Goal: Information Seeking & Learning: Learn about a topic

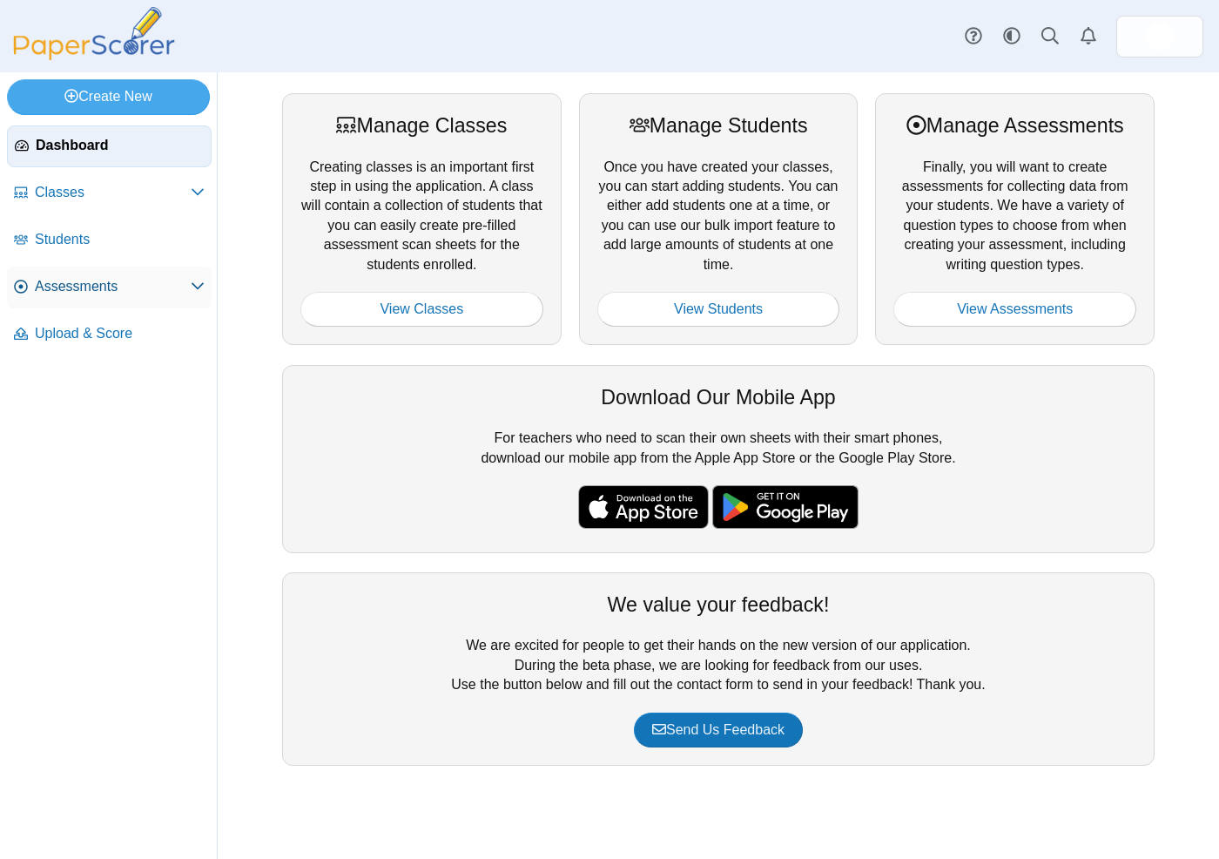
click at [196, 294] on span at bounding box center [198, 286] width 14 height 19
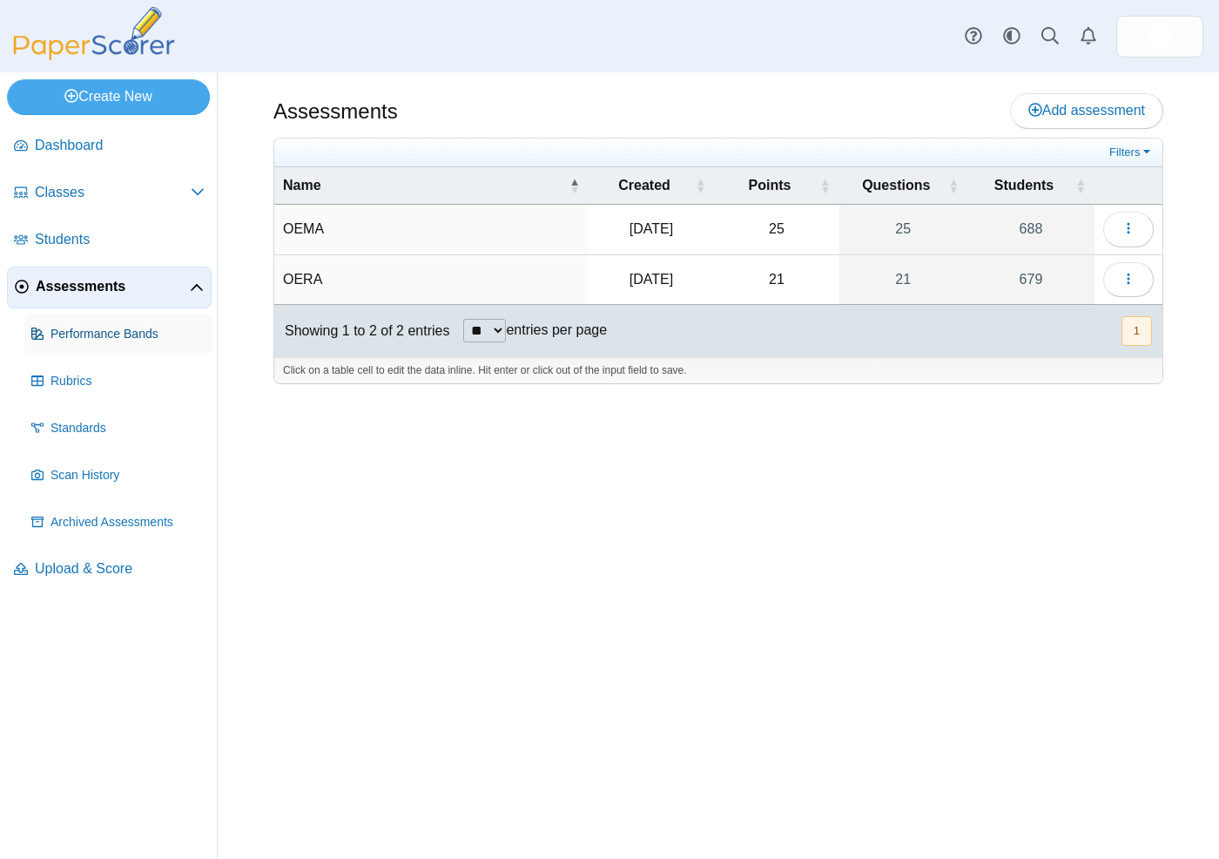
click at [139, 340] on span "Performance Bands" at bounding box center [128, 334] width 154 height 17
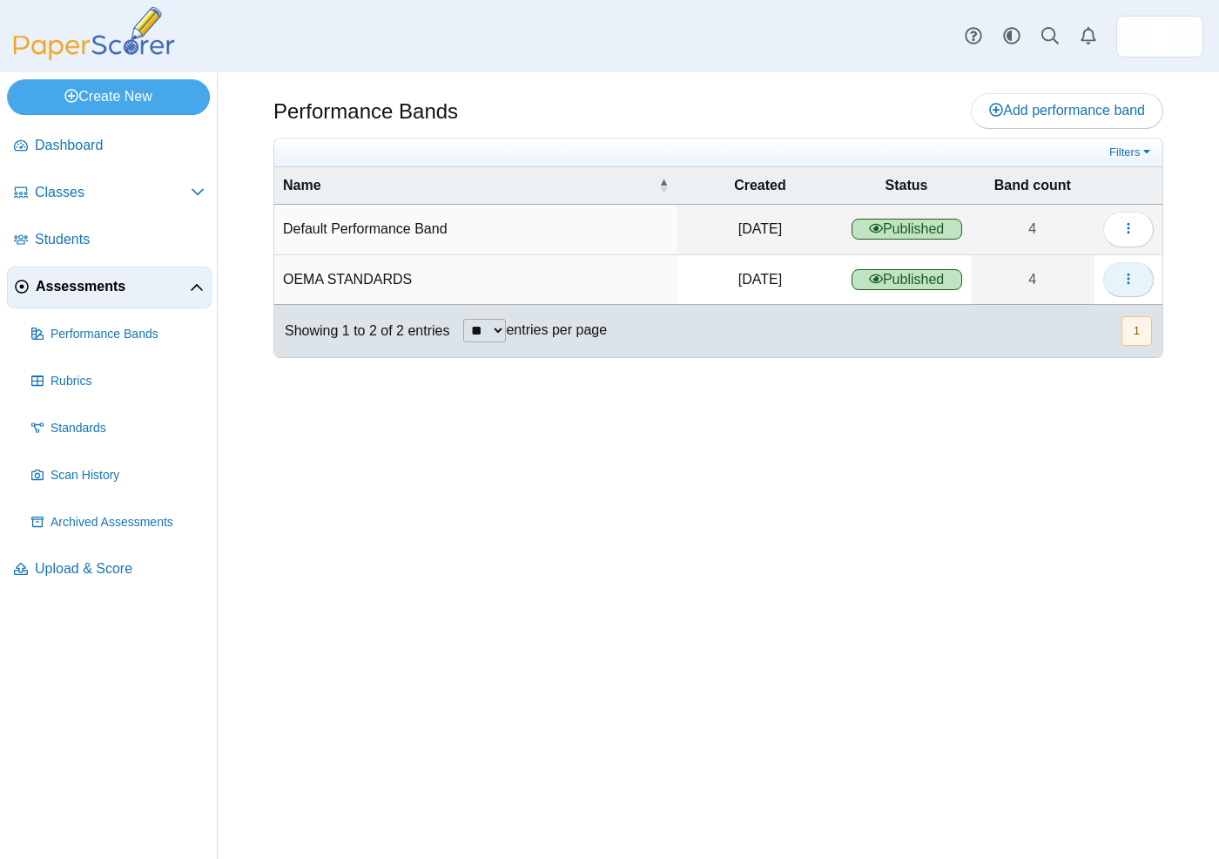
click at [1124, 283] on icon "button" at bounding box center [1129, 279] width 14 height 14
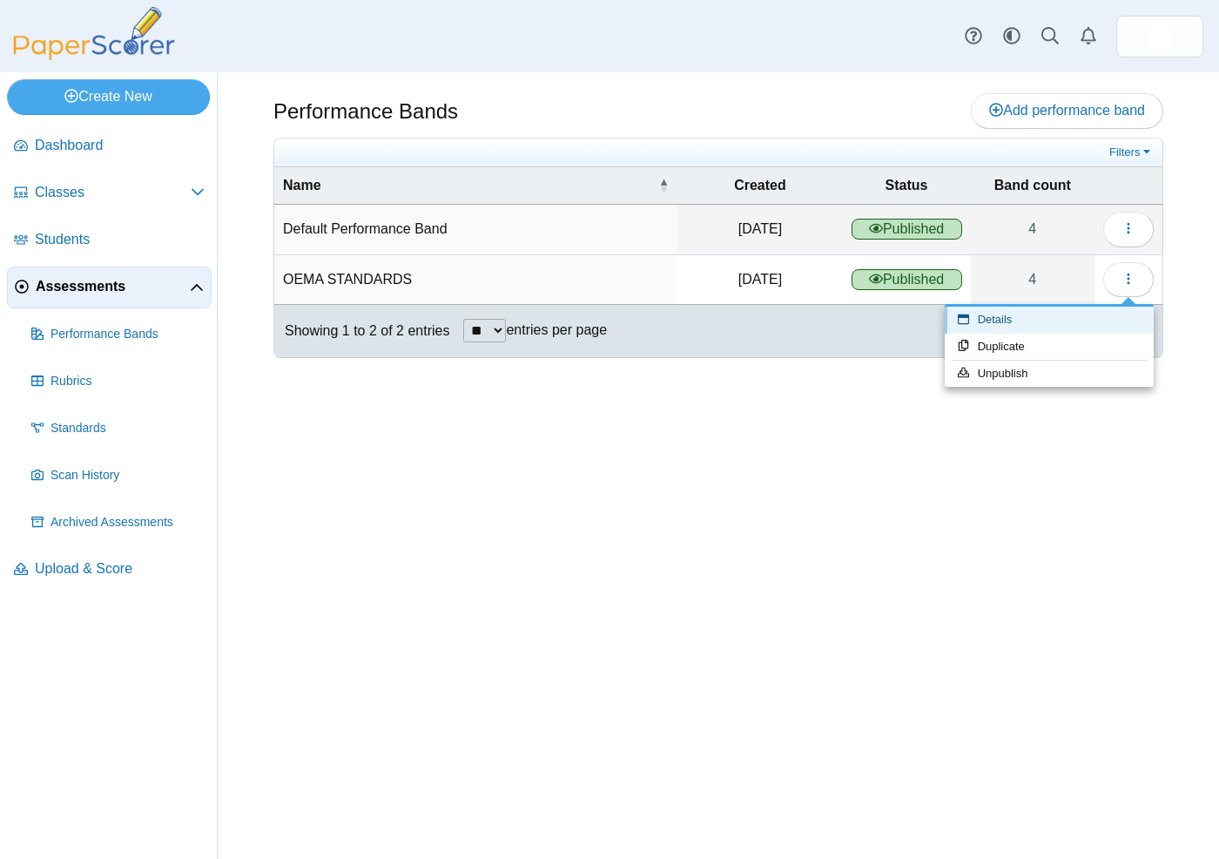
click at [1038, 321] on link "Details" at bounding box center [1049, 320] width 209 height 26
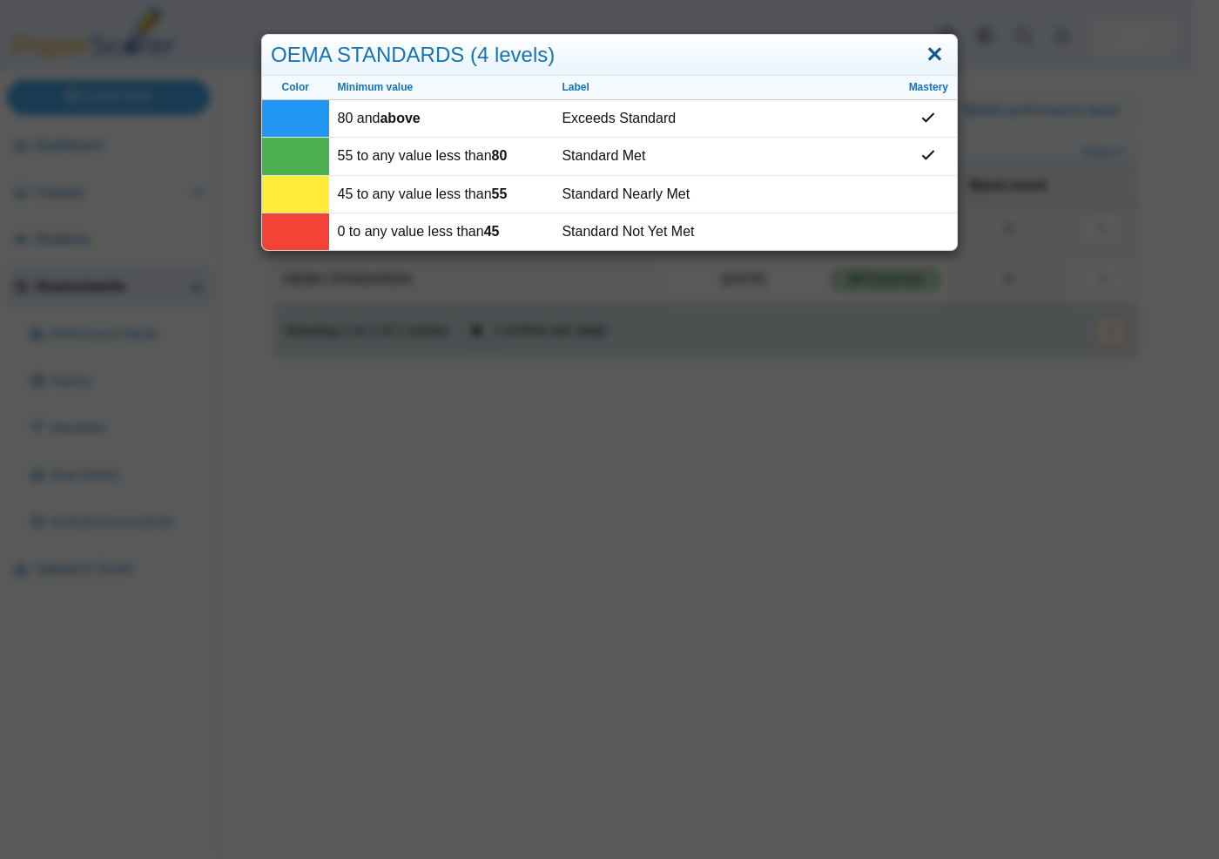
click at [921, 57] on link "Close" at bounding box center [934, 55] width 27 height 30
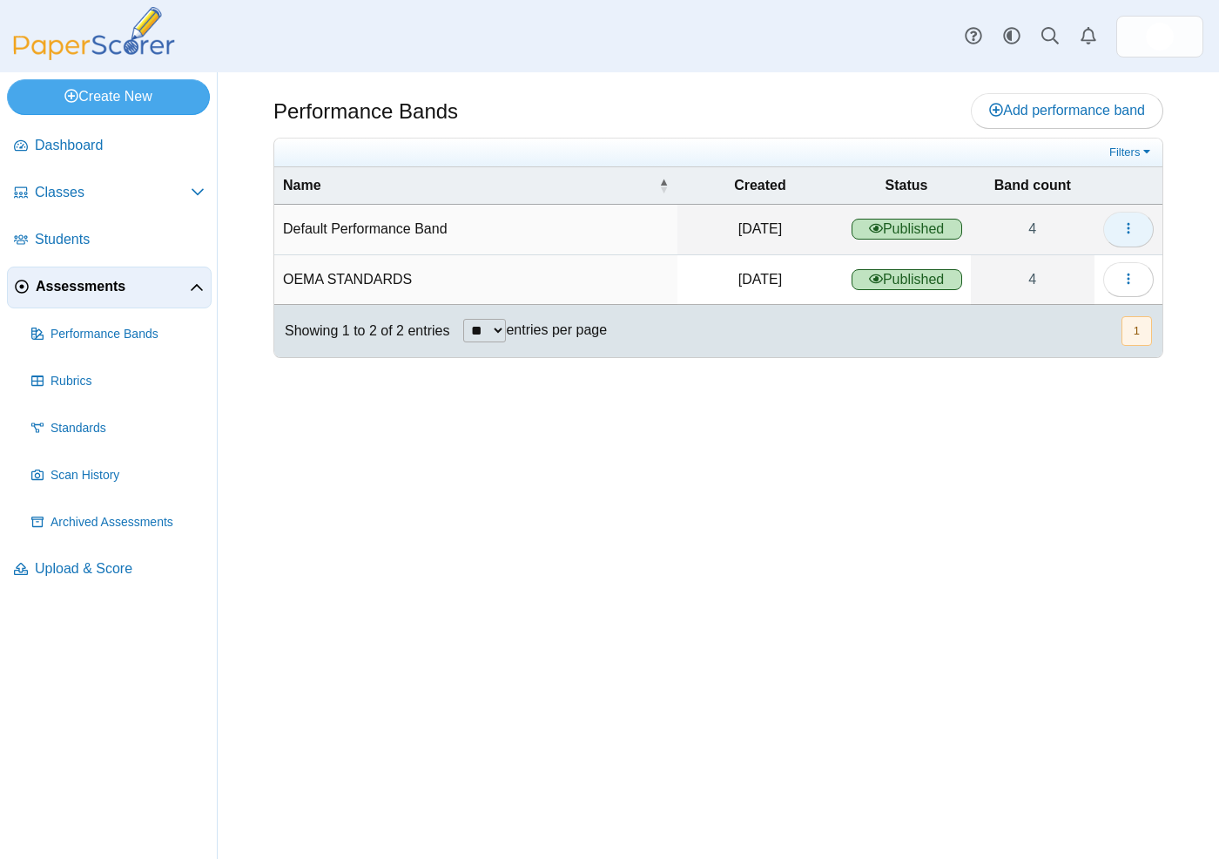
click at [1130, 223] on icon "button" at bounding box center [1129, 228] width 14 height 14
click at [1055, 273] on link "Details" at bounding box center [1049, 270] width 209 height 26
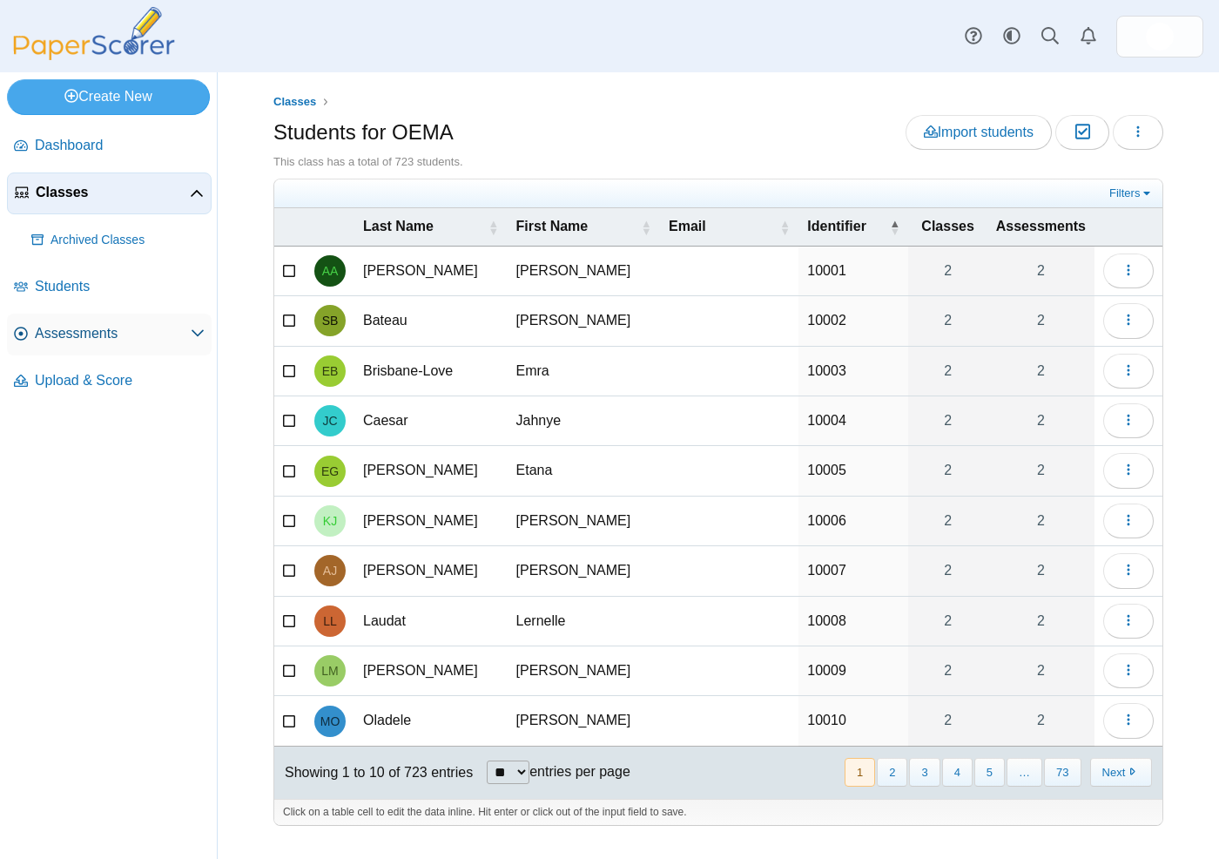
click at [88, 332] on span "Assessments" at bounding box center [113, 333] width 156 height 19
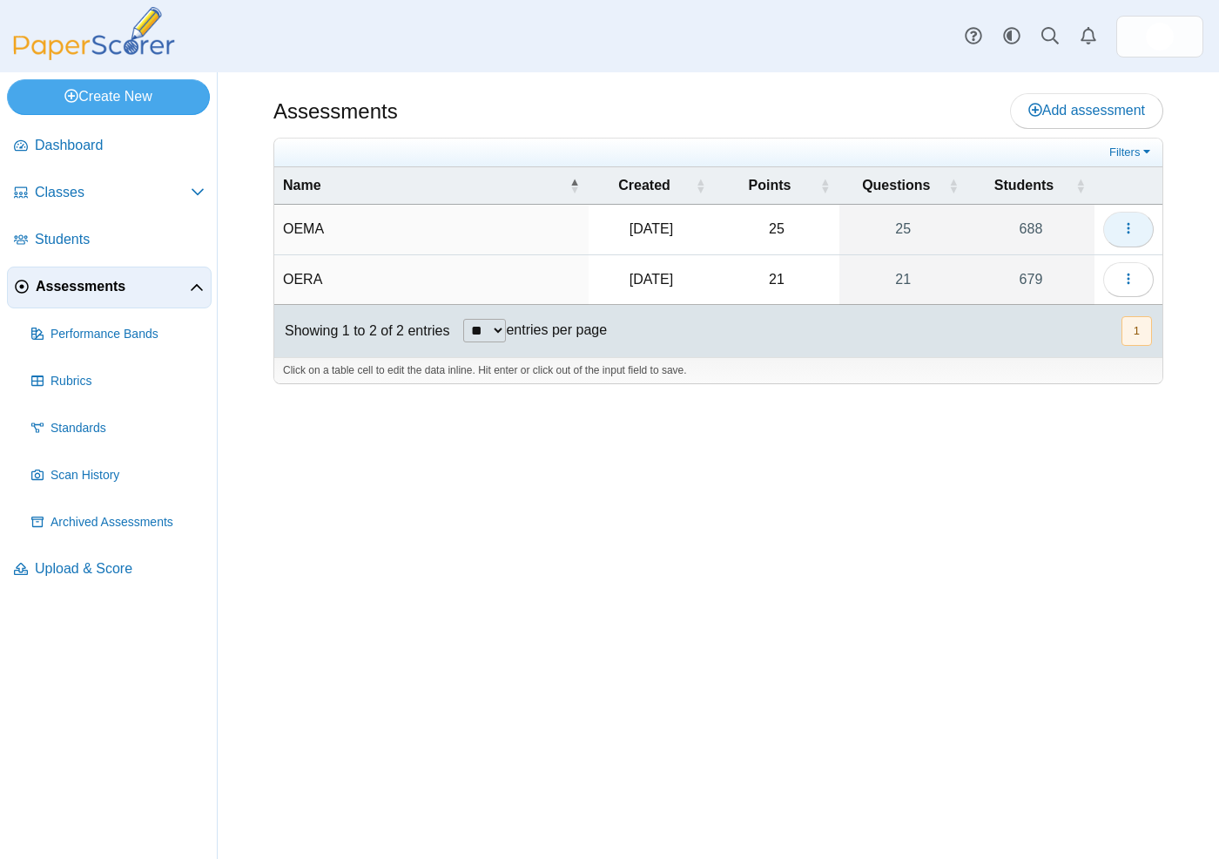
click at [1134, 229] on icon "button" at bounding box center [1129, 228] width 14 height 14
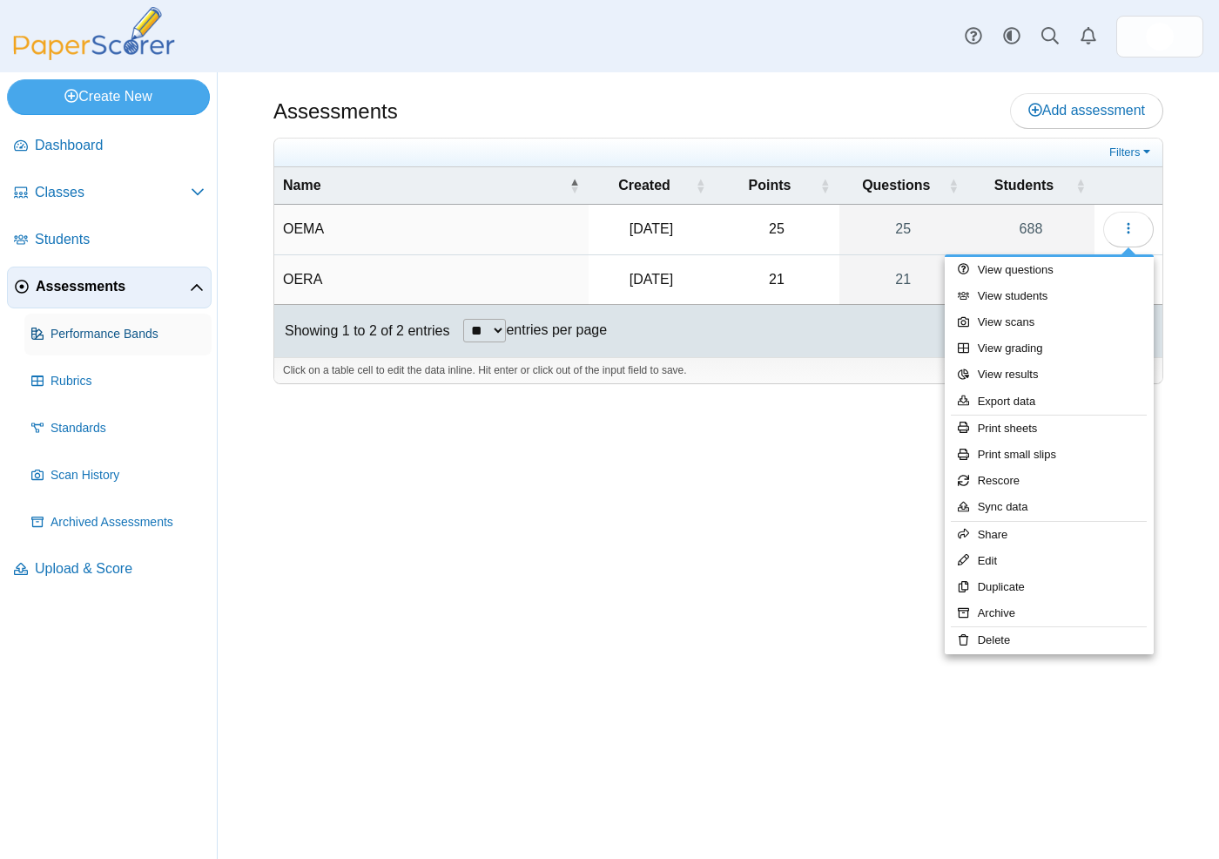
click at [121, 334] on span "Performance Bands" at bounding box center [128, 334] width 154 height 17
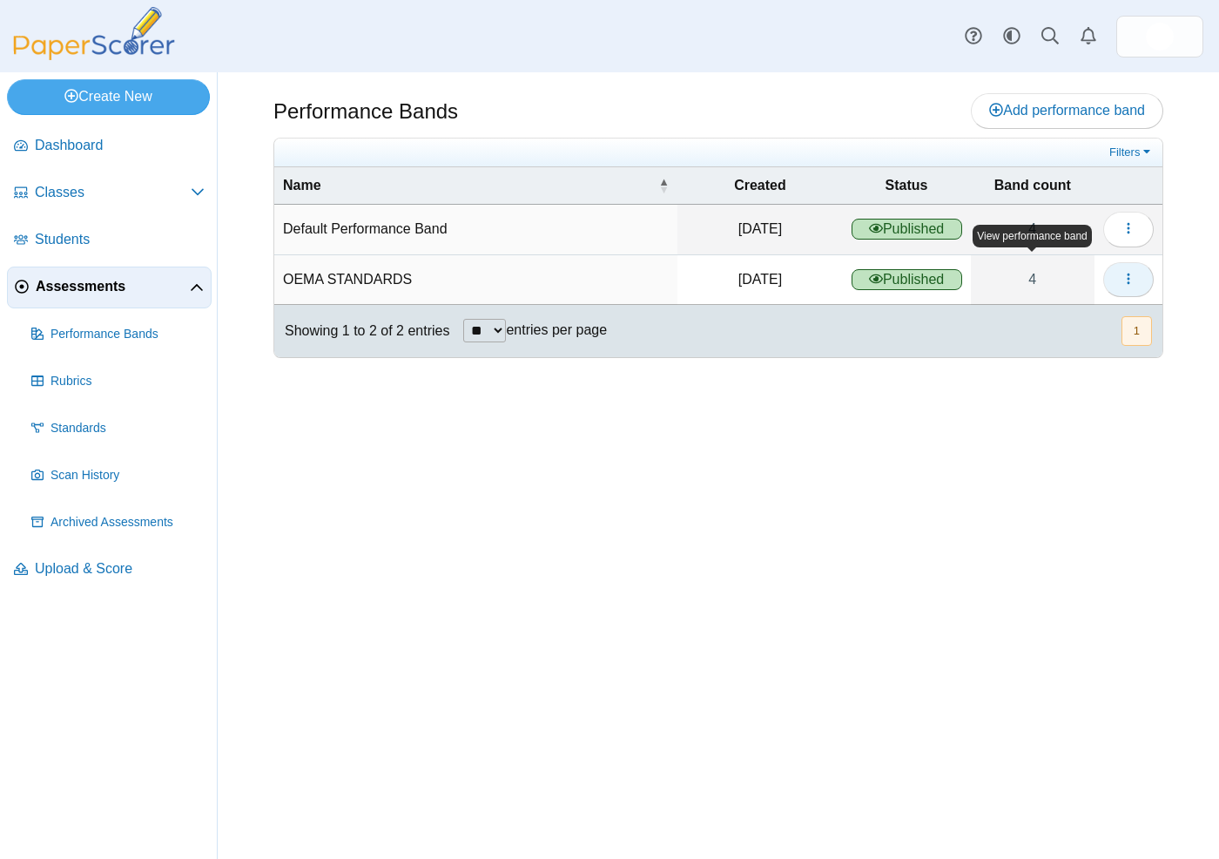
click at [1126, 279] on icon "button" at bounding box center [1129, 279] width 14 height 14
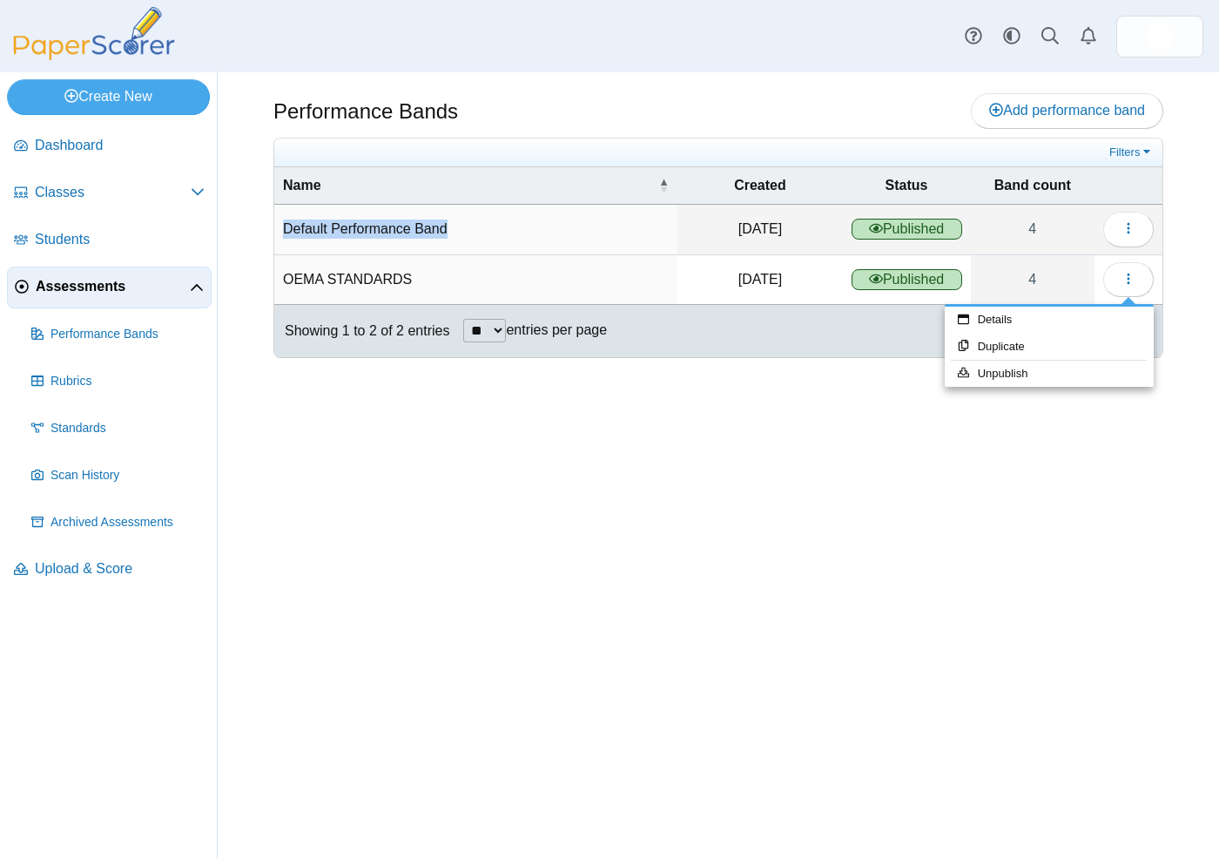
drag, startPoint x: 454, startPoint y: 230, endPoint x: 286, endPoint y: 235, distance: 168.2
click at [286, 235] on td "Default Performance Band" at bounding box center [475, 230] width 403 height 50
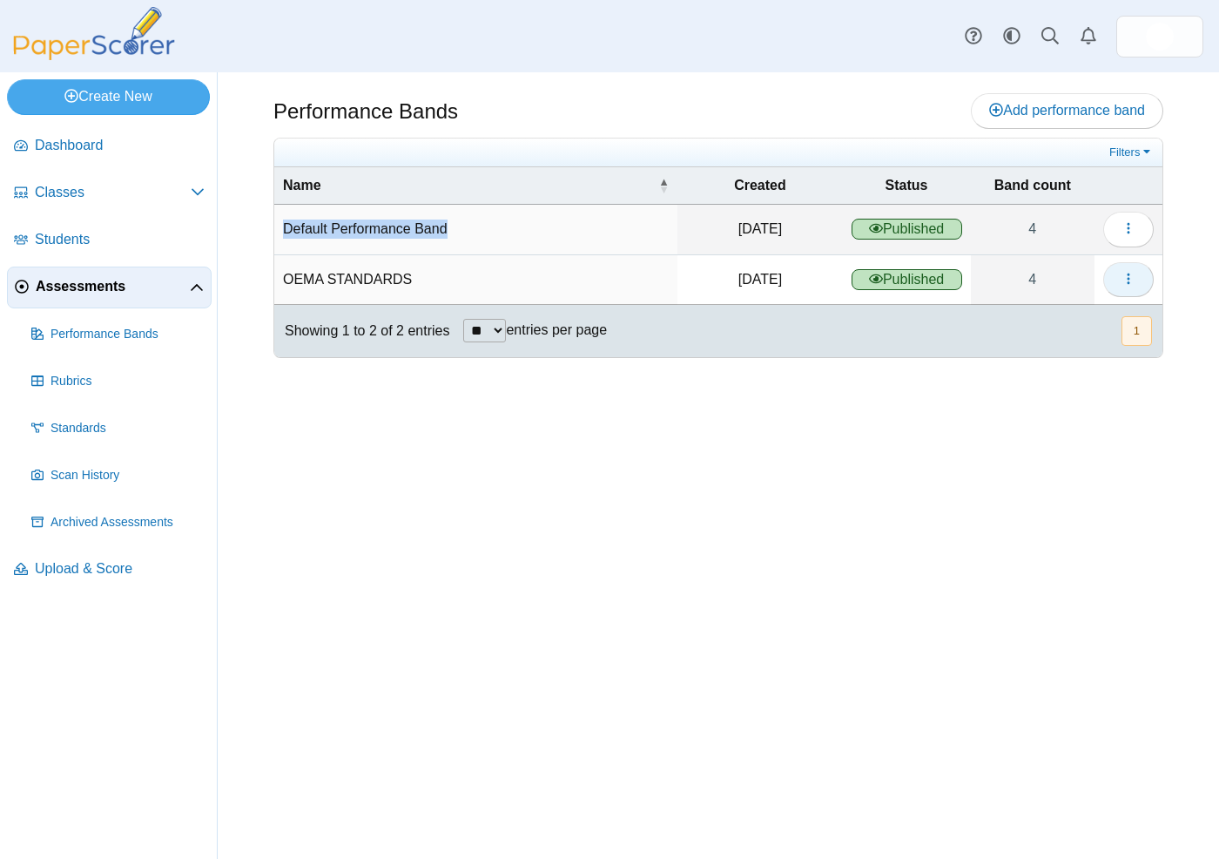
click at [1135, 282] on icon "button" at bounding box center [1129, 279] width 14 height 14
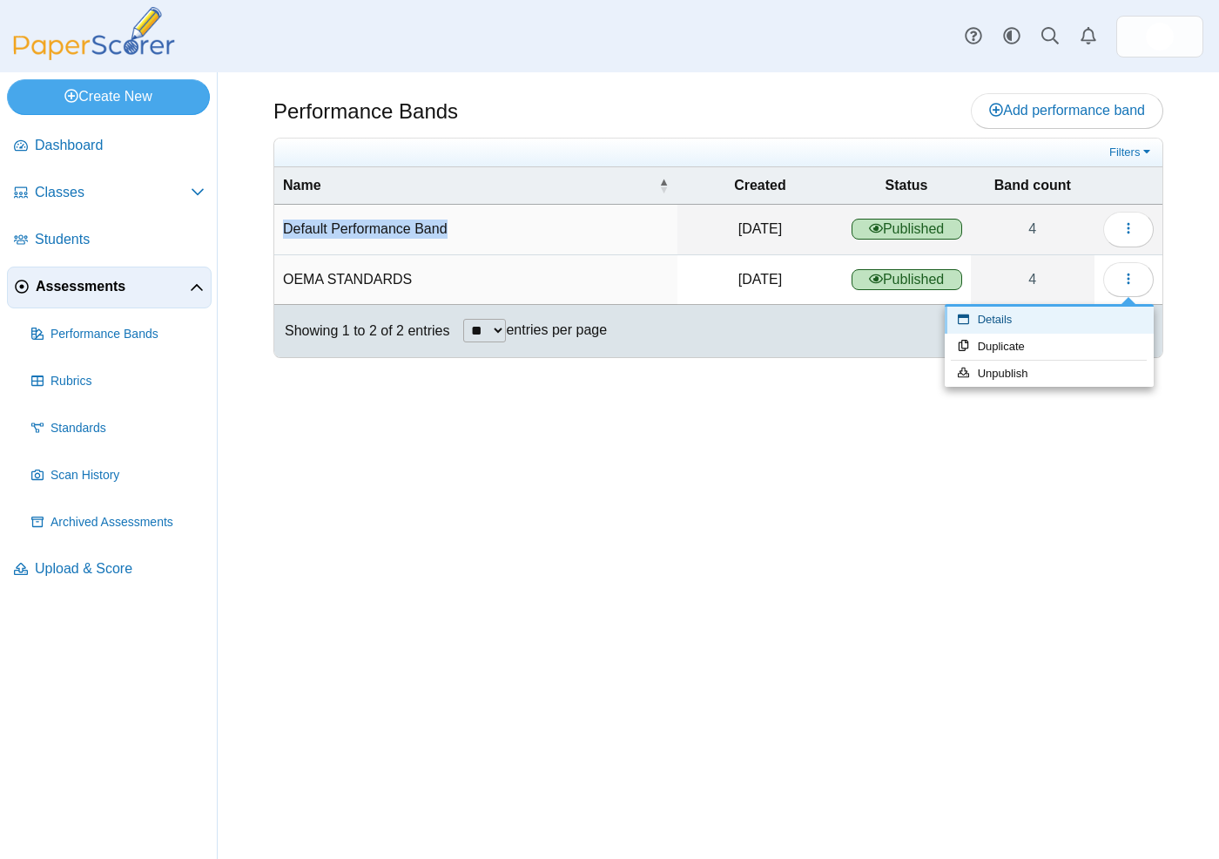
click at [1052, 321] on link "Details" at bounding box center [1049, 320] width 209 height 26
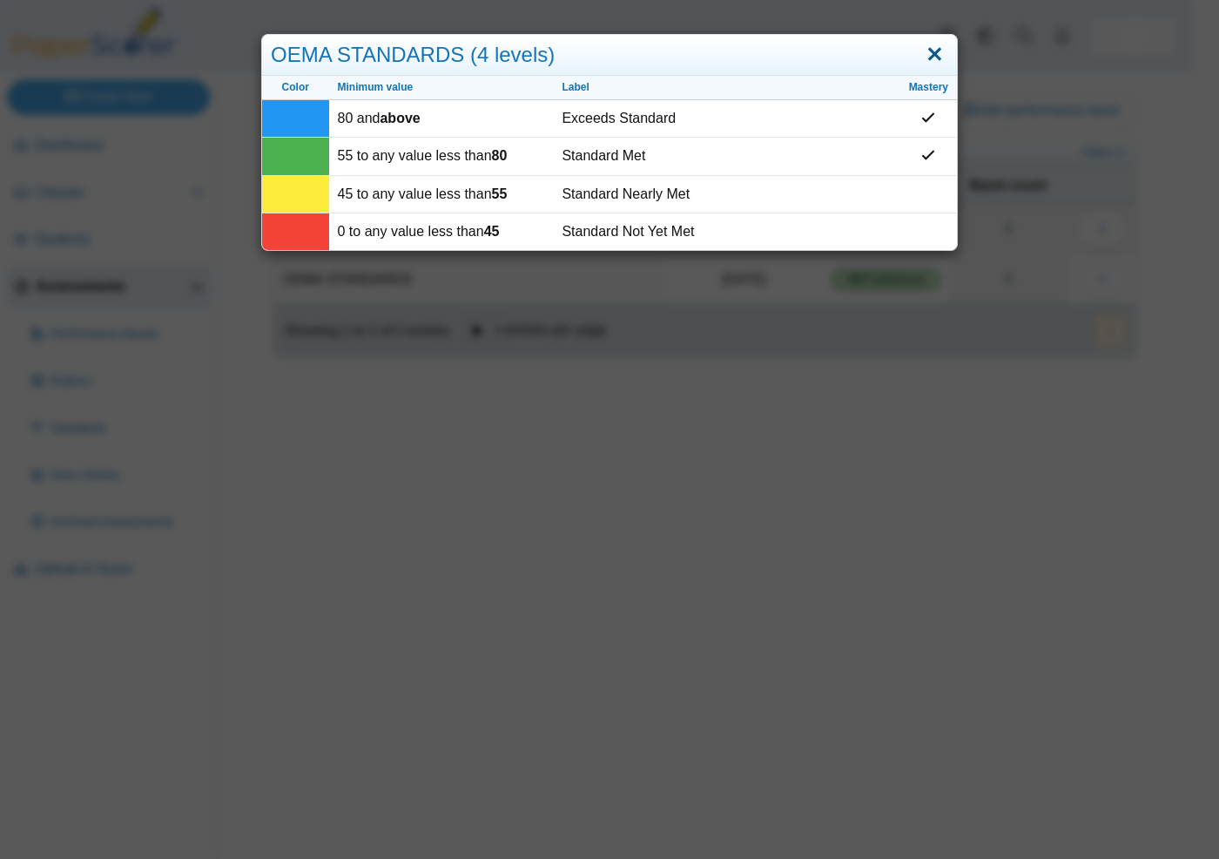
click at [921, 63] on link "Close" at bounding box center [934, 55] width 27 height 30
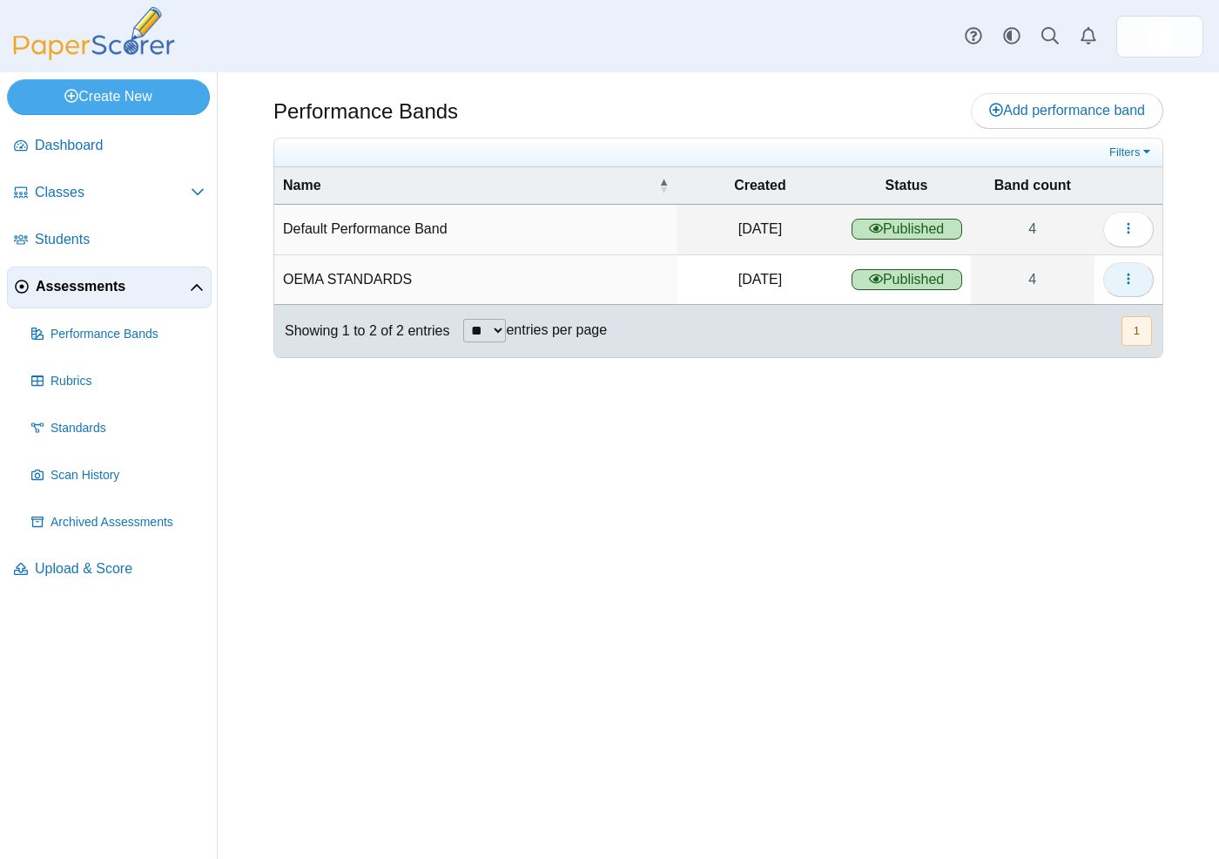
click at [1130, 283] on icon "button" at bounding box center [1129, 279] width 14 height 14
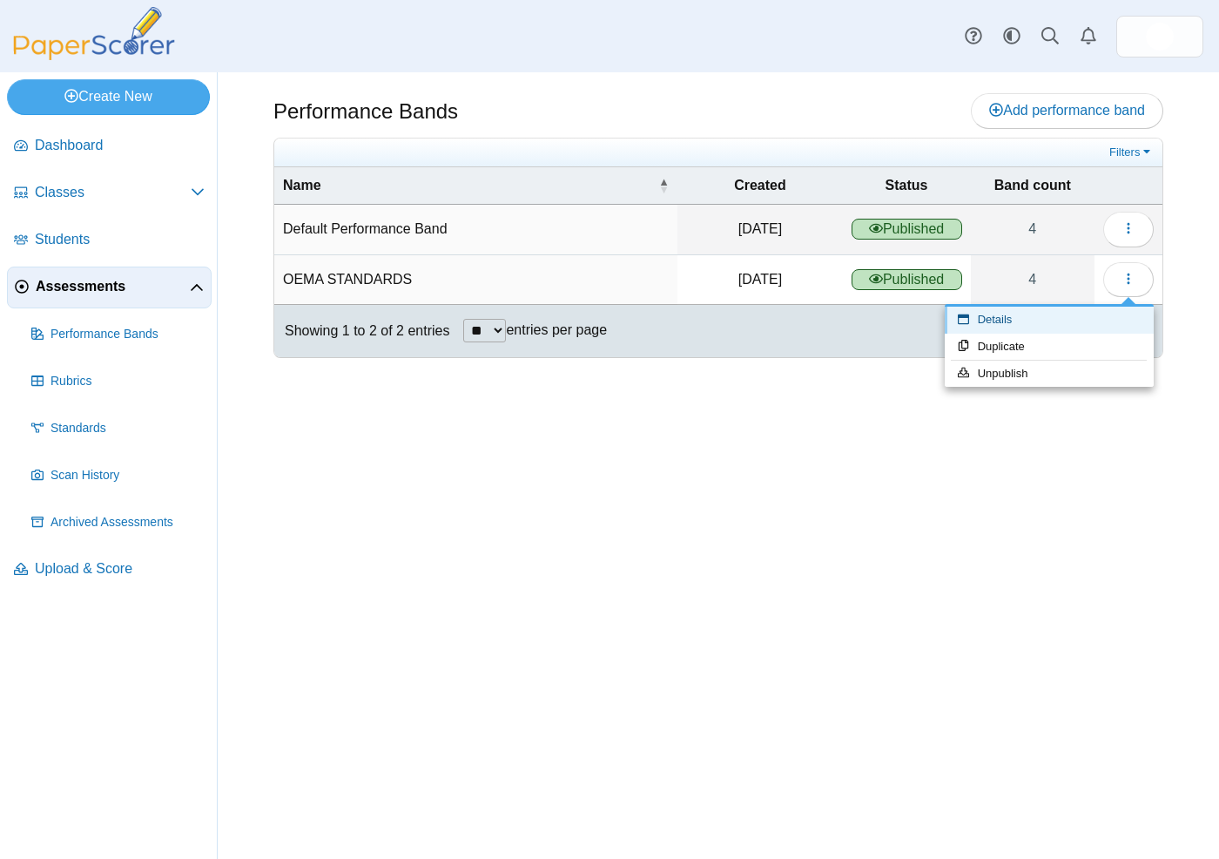
click at [1089, 312] on link "Details" at bounding box center [1049, 320] width 209 height 26
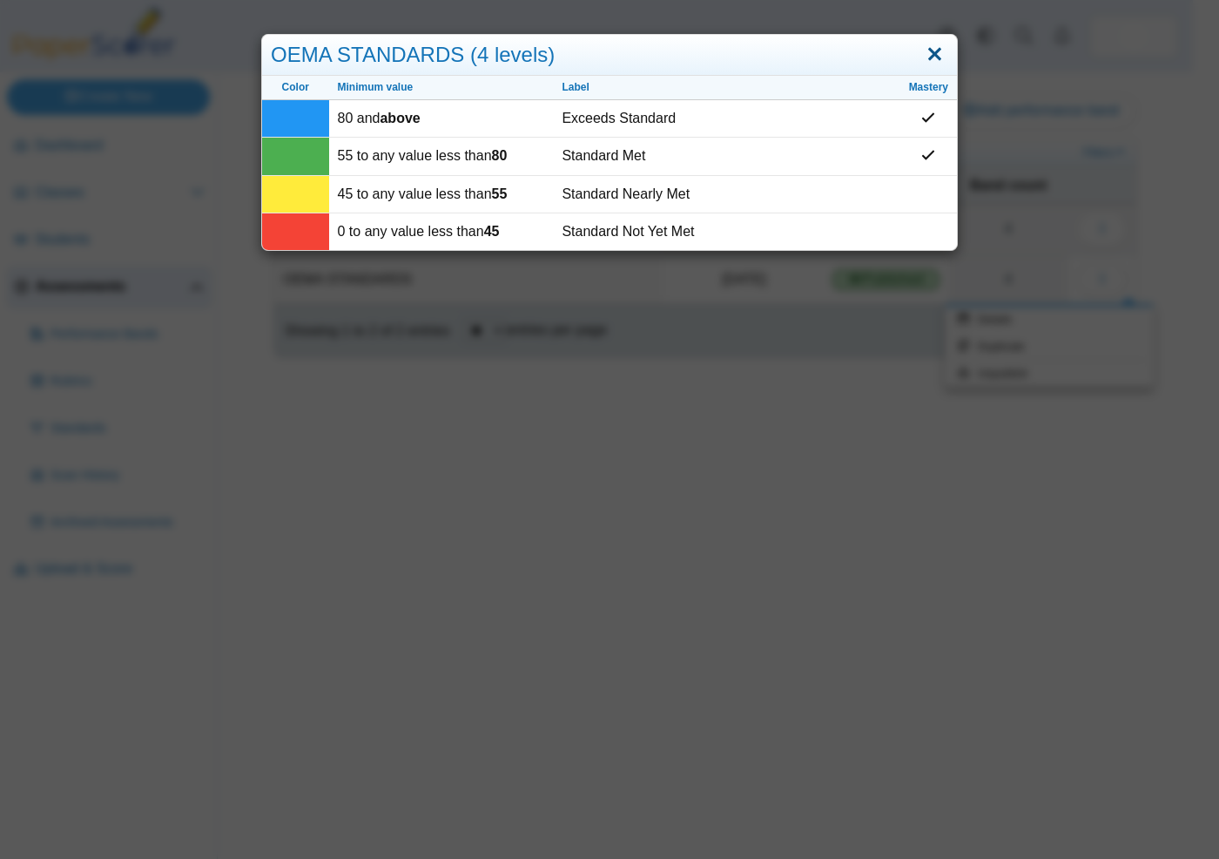
click at [923, 56] on link "Close" at bounding box center [934, 55] width 27 height 30
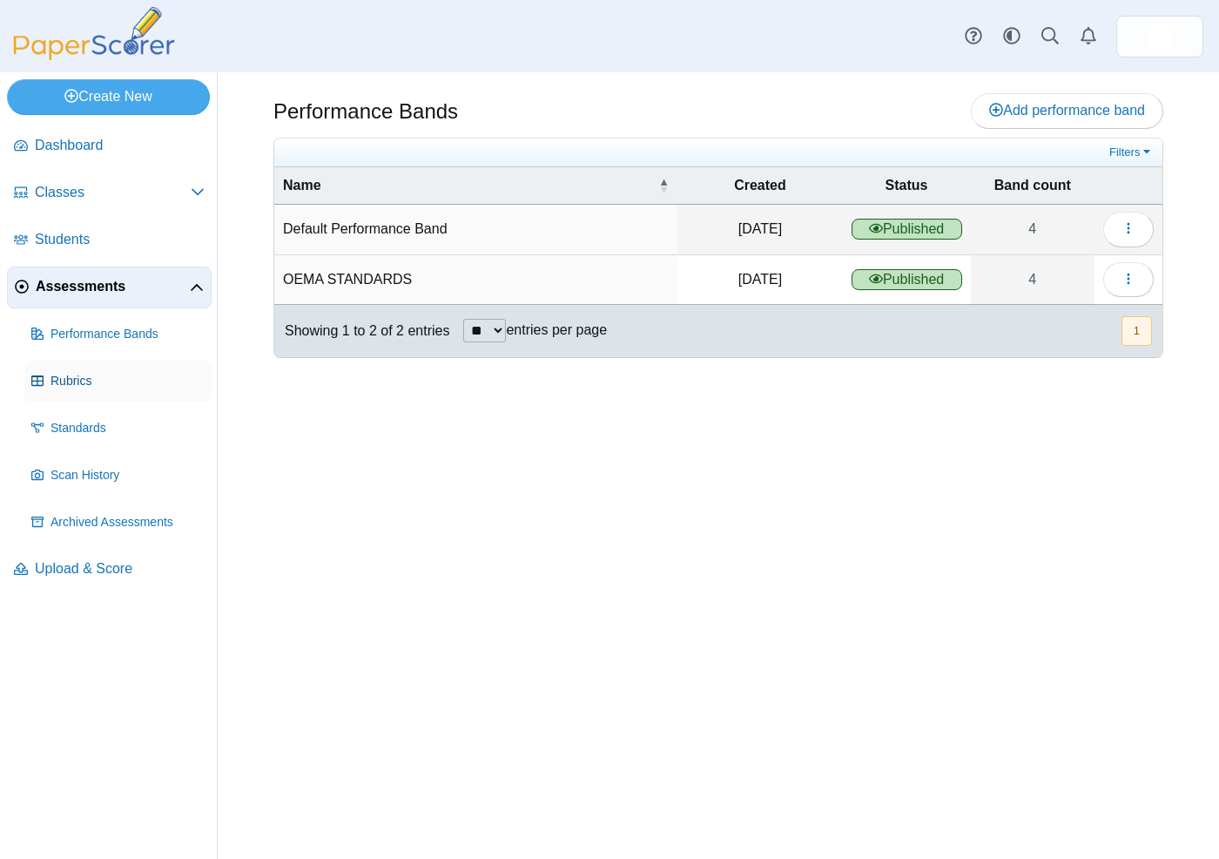
click at [91, 385] on span "Rubrics" at bounding box center [128, 381] width 154 height 17
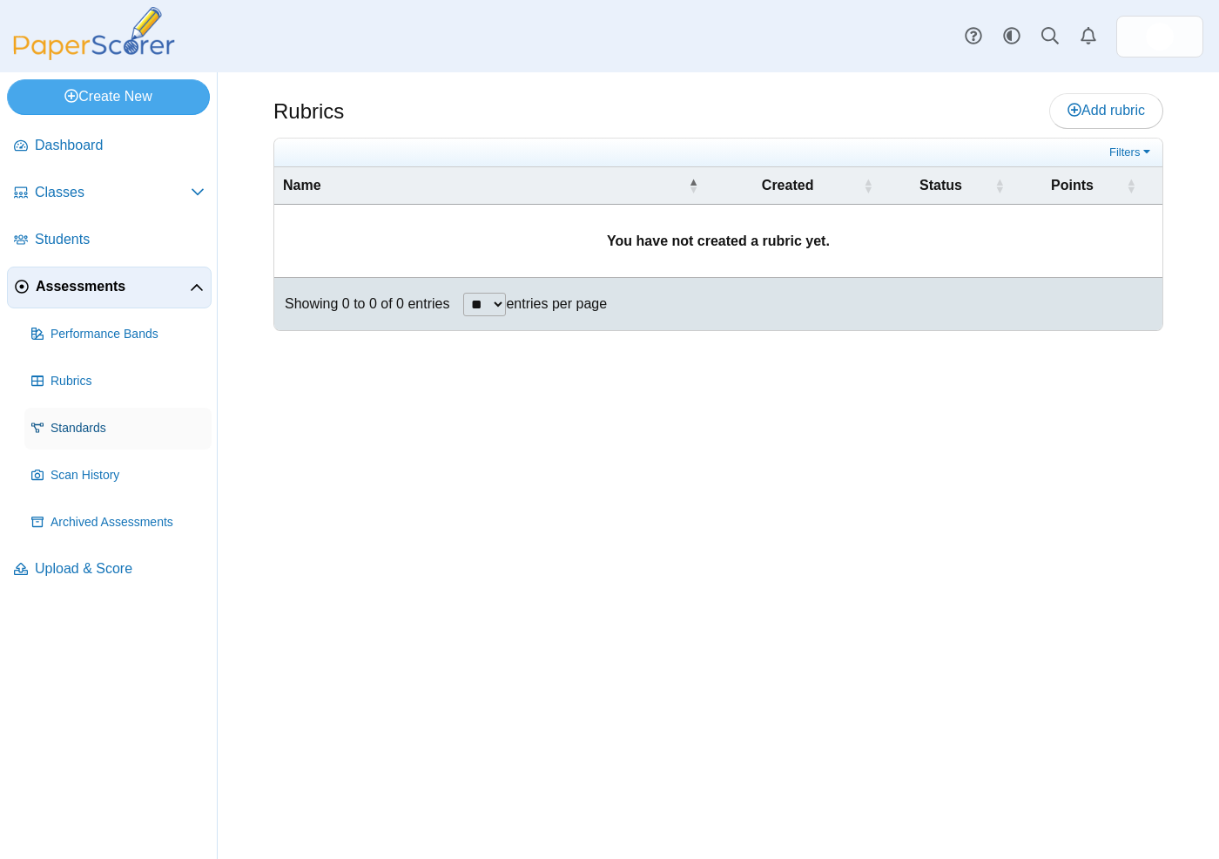
click at [97, 435] on span "Standards" at bounding box center [128, 428] width 154 height 17
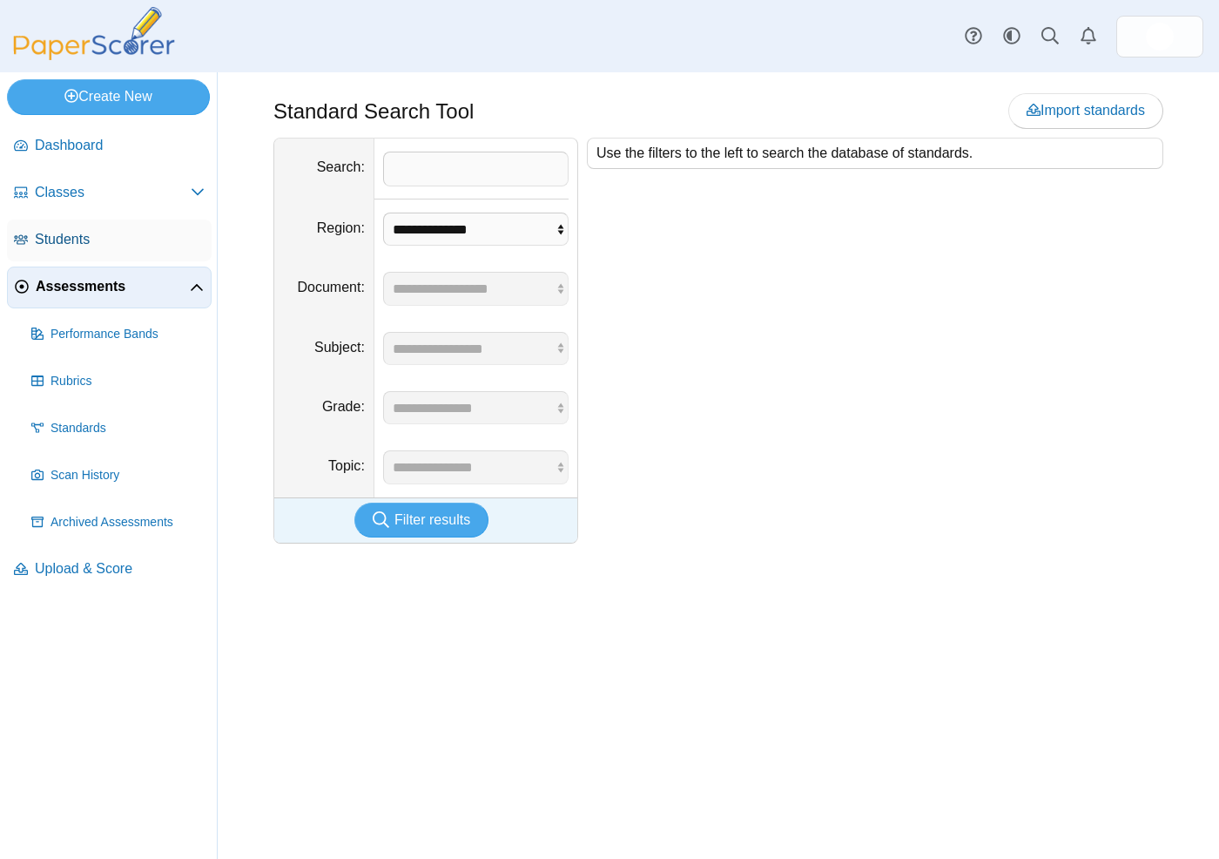
click at [115, 232] on span "Students" at bounding box center [120, 239] width 170 height 19
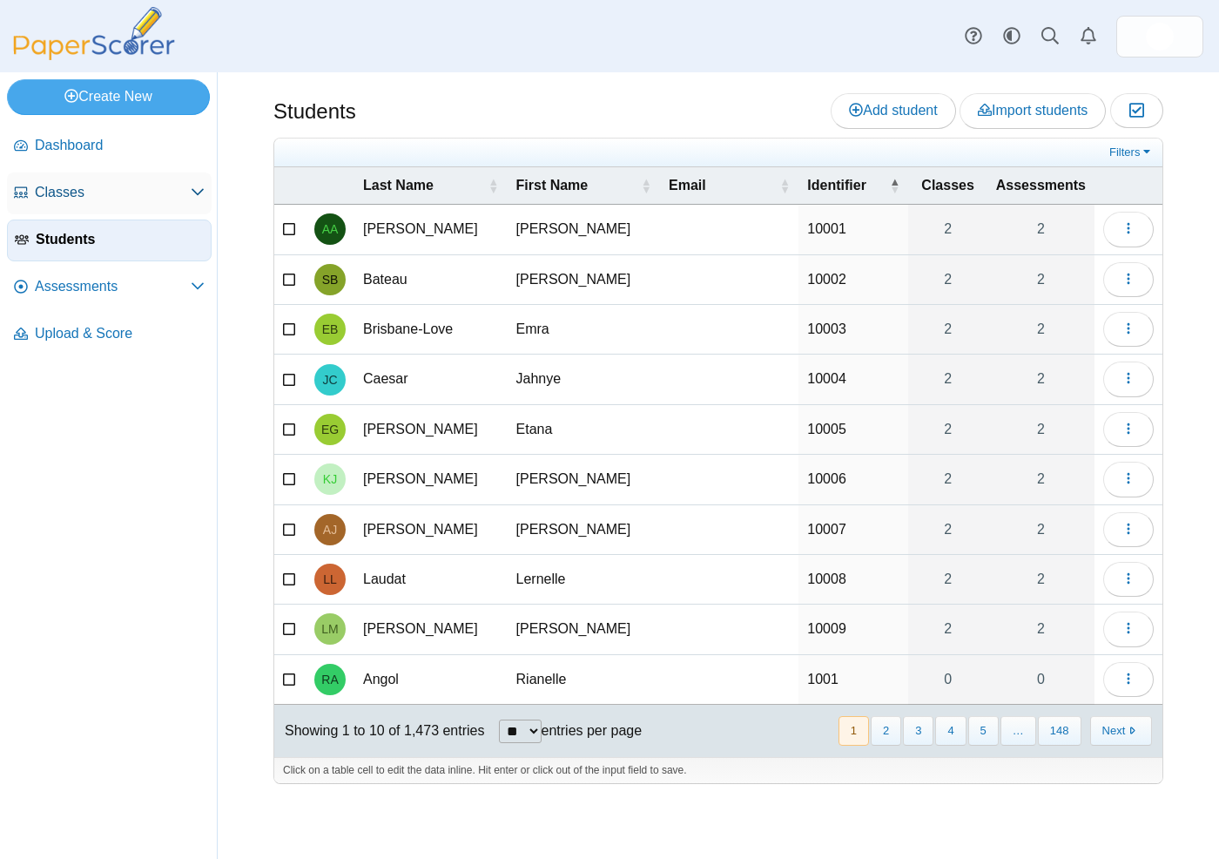
click at [125, 197] on span "Classes" at bounding box center [113, 192] width 156 height 19
